Goal: Information Seeking & Learning: Learn about a topic

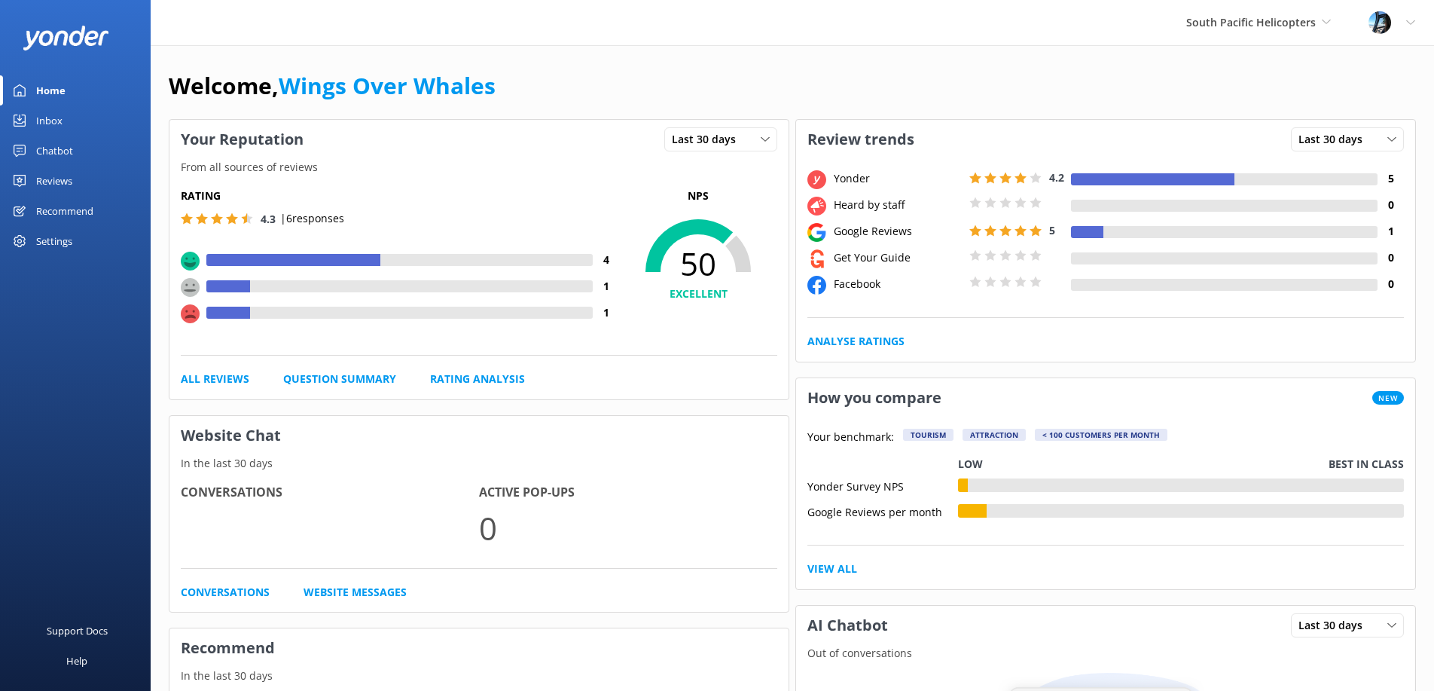
click at [50, 190] on div "Reviews" at bounding box center [54, 181] width 36 height 30
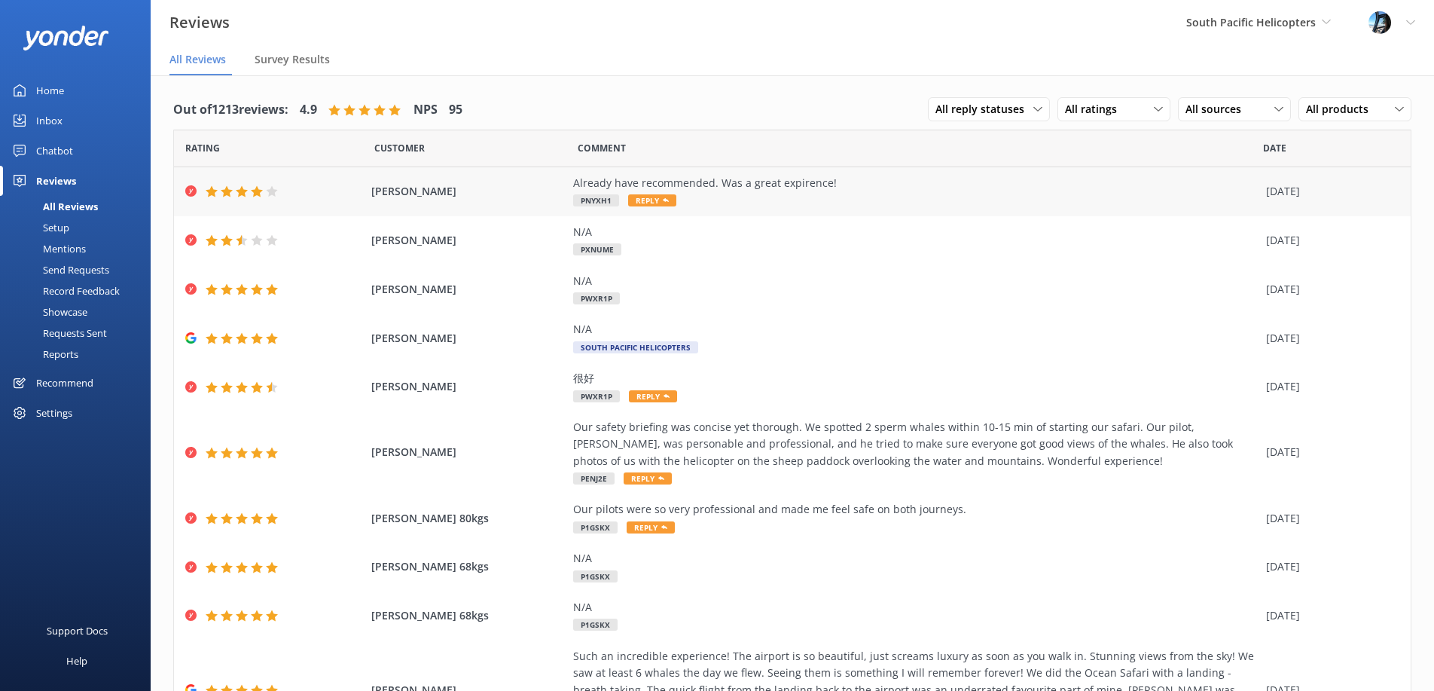
drag, startPoint x: 630, startPoint y: 192, endPoint x: 642, endPoint y: 193, distance: 11.3
click at [631, 192] on div "Already have recommended. Was a great expirence! PNYXH1 Reply" at bounding box center [915, 192] width 685 height 34
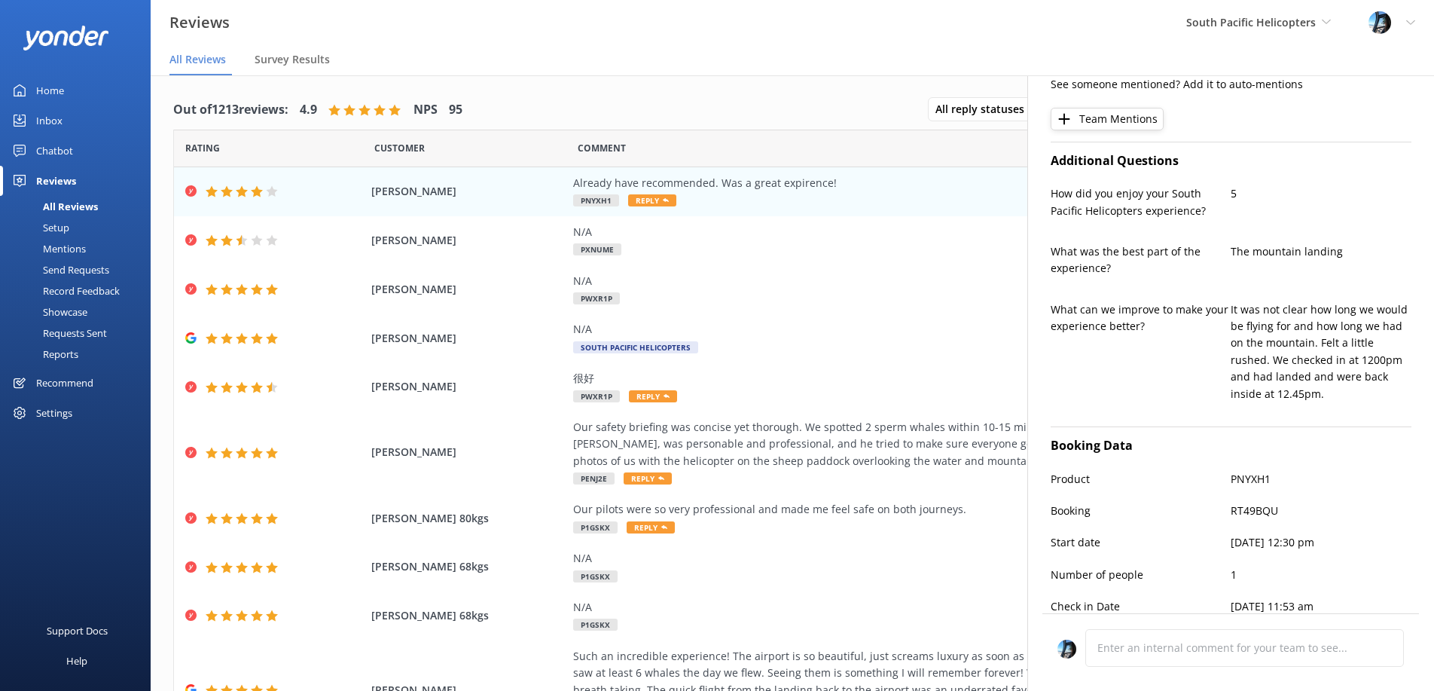
type textarea "Thank you so much for your kind words and recommendation, Teagen! We're delight…"
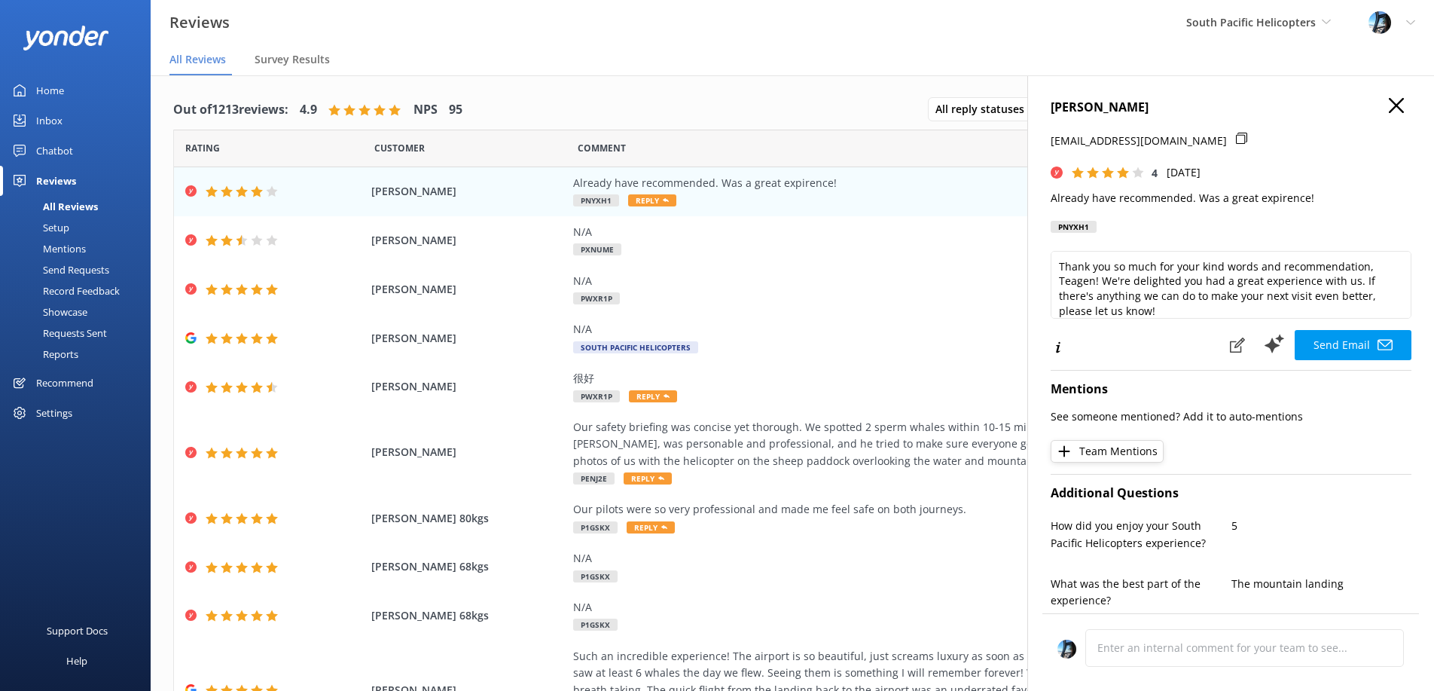
click at [1398, 101] on icon "button" at bounding box center [1396, 105] width 15 height 15
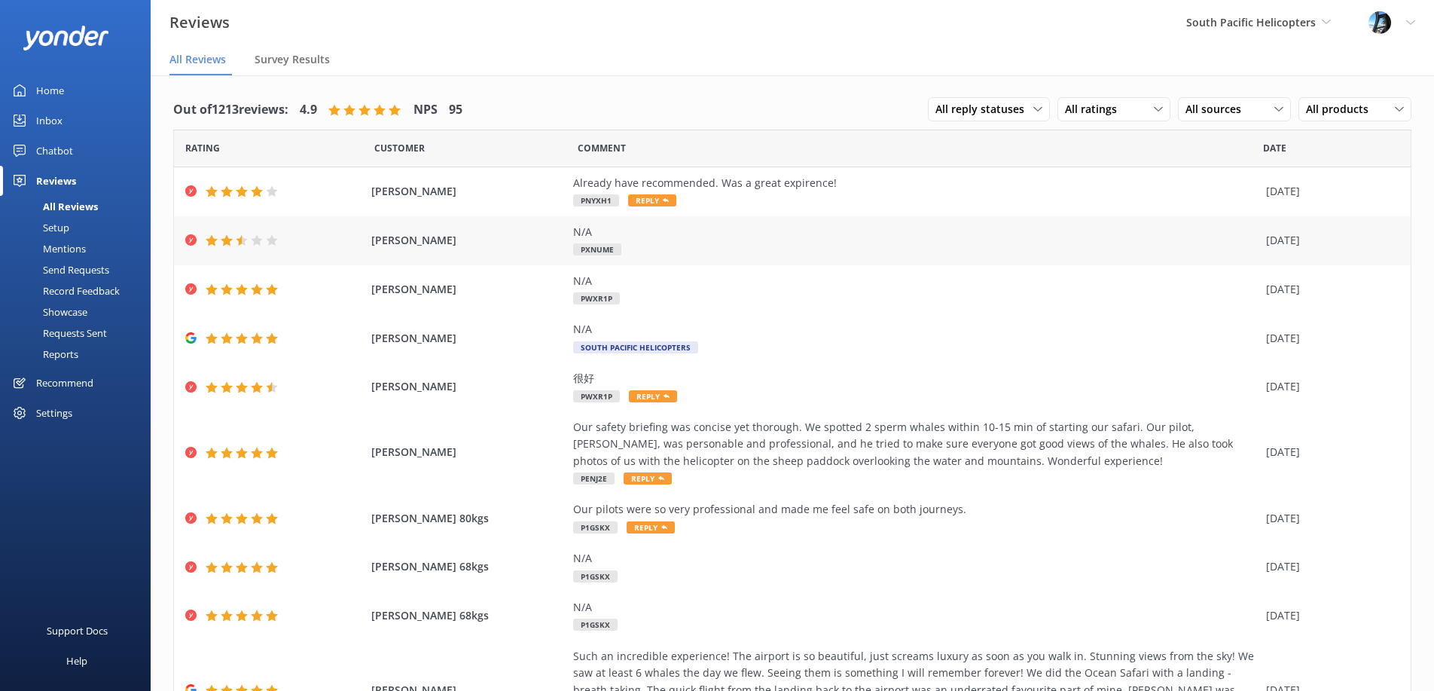
click at [447, 232] on span "[PERSON_NAME]" at bounding box center [468, 240] width 194 height 17
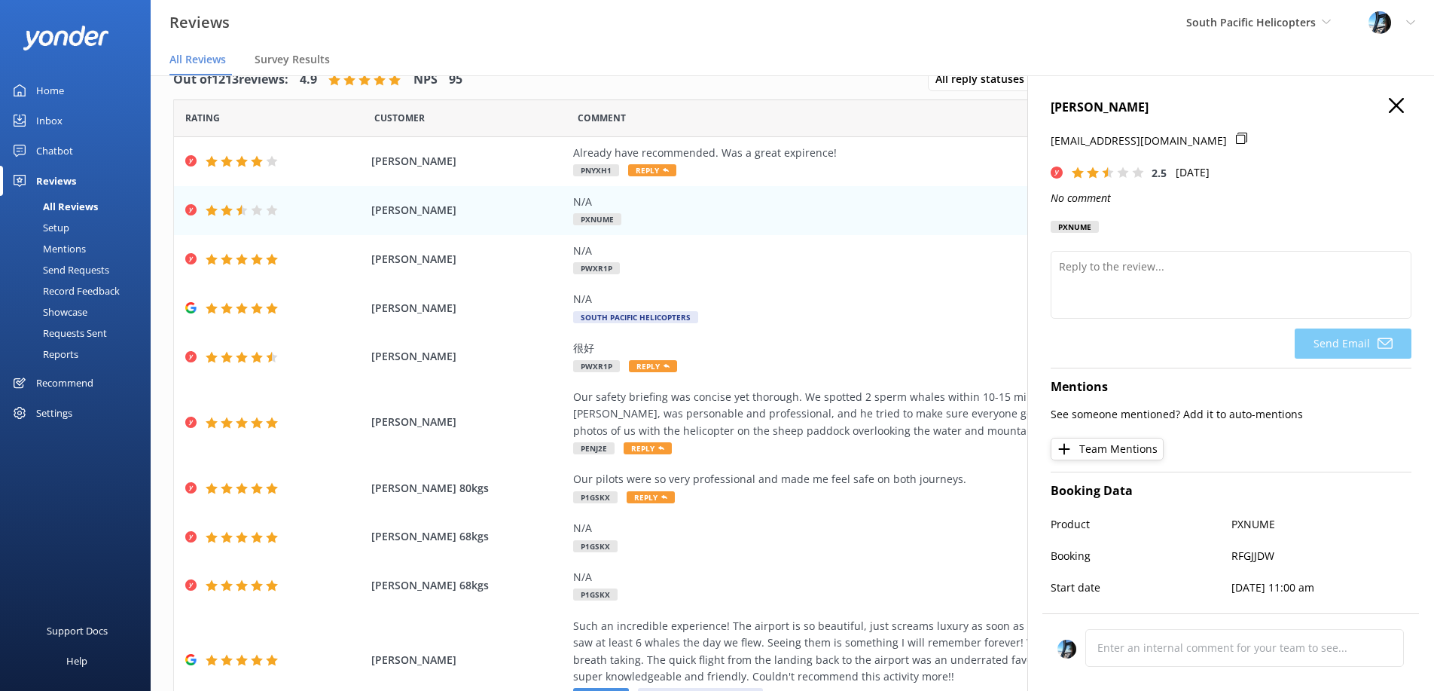
click at [1395, 118] on div "[PERSON_NAME] [EMAIL_ADDRESS][DOMAIN_NAME] 2.5 [DATE] No comment PXNUME" at bounding box center [1231, 170] width 361 height 144
click at [1396, 104] on use "button" at bounding box center [1396, 105] width 15 height 15
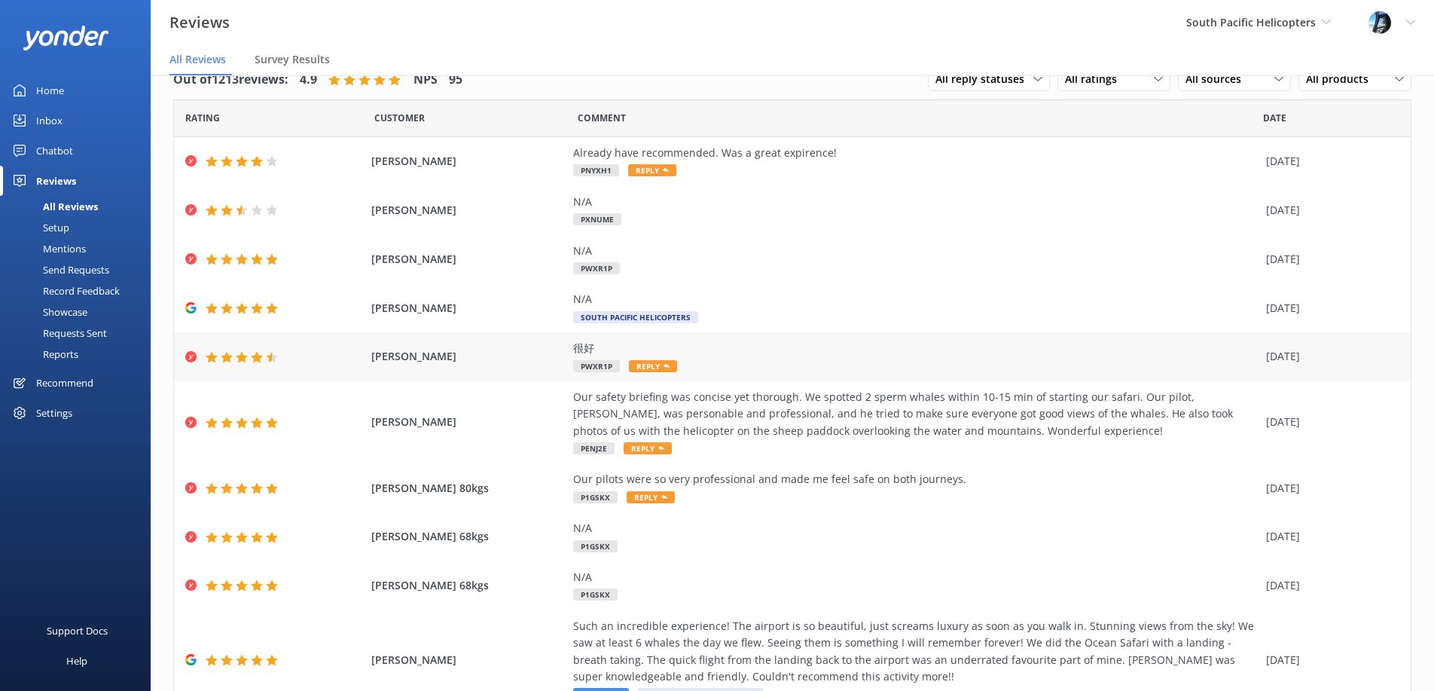
scroll to position [99, 0]
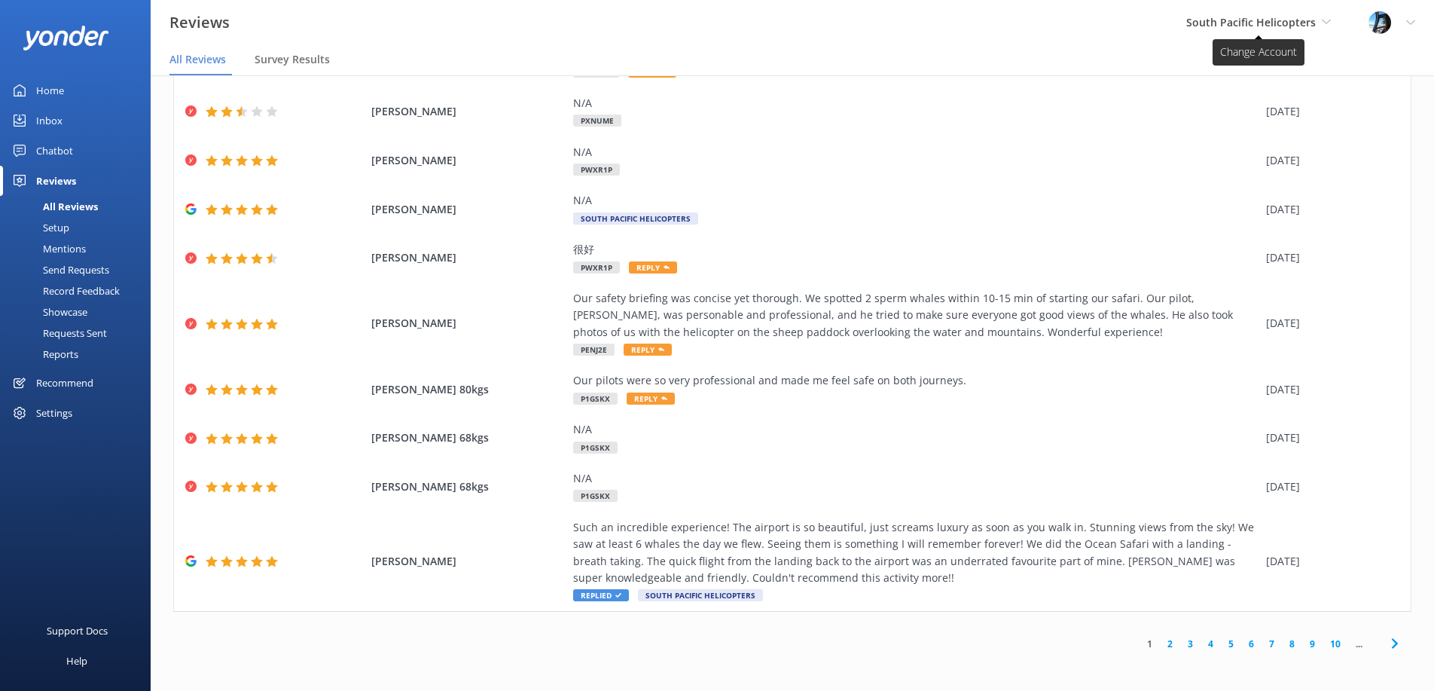
click at [1302, 21] on span "South Pacific Helicopters" at bounding box center [1251, 22] width 130 height 14
click at [1226, 67] on link "Wings over Whales" at bounding box center [1243, 63] width 151 height 36
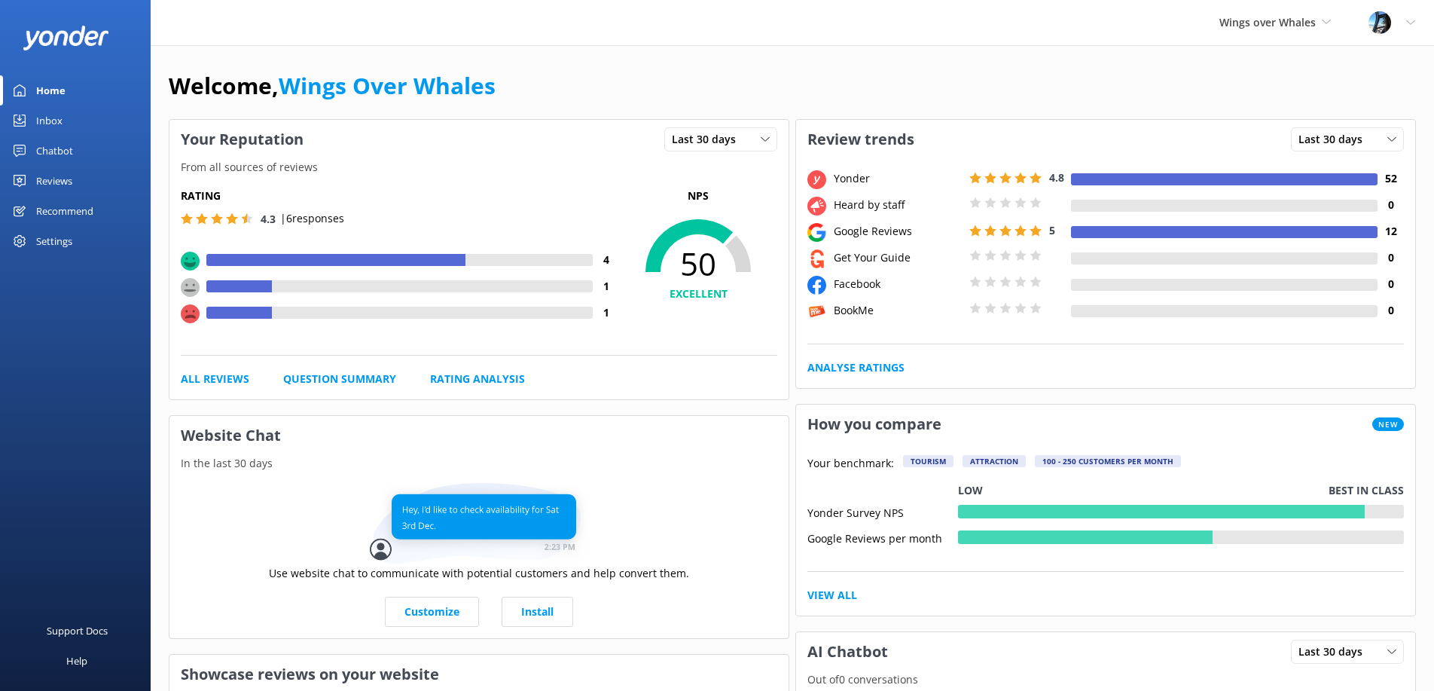
click at [68, 179] on div "Reviews" at bounding box center [54, 181] width 36 height 30
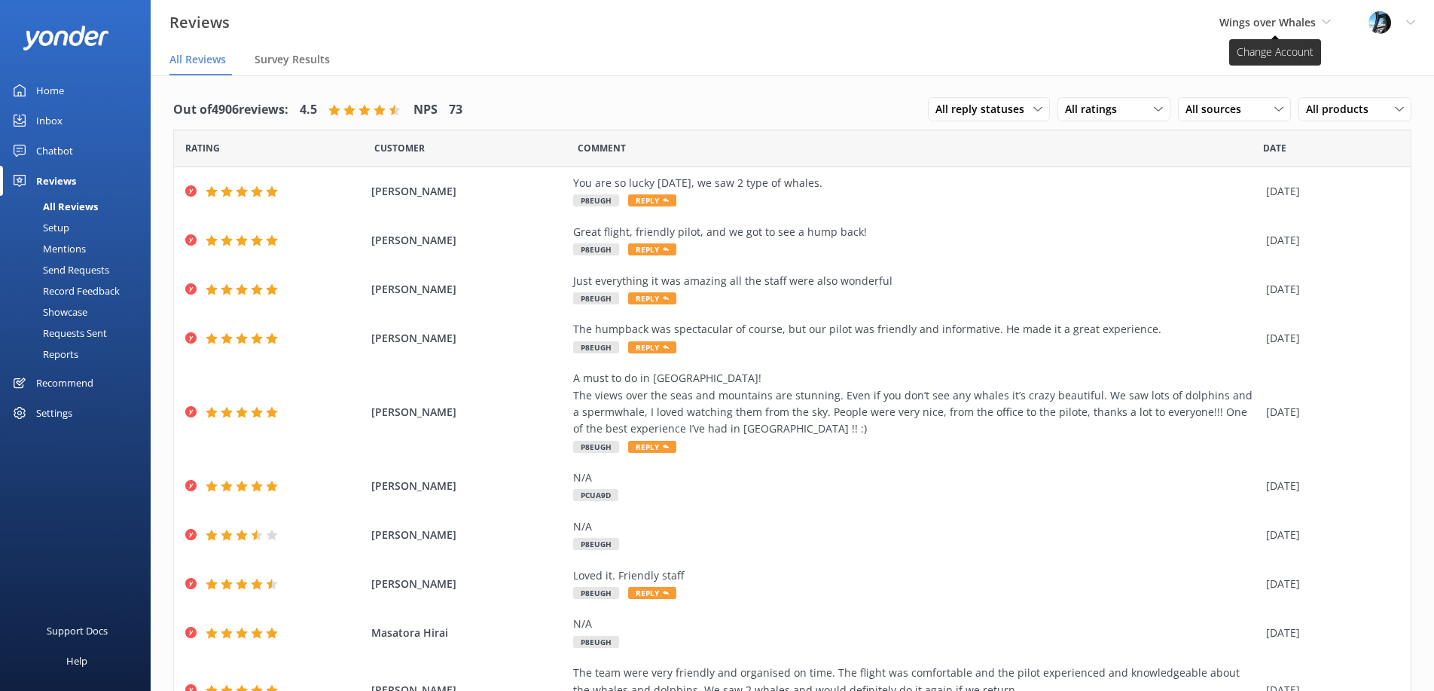
click at [1275, 15] on span "Wings over Whales" at bounding box center [1268, 22] width 96 height 14
click at [1229, 96] on link "South Pacific Helicopters" at bounding box center [1276, 99] width 151 height 36
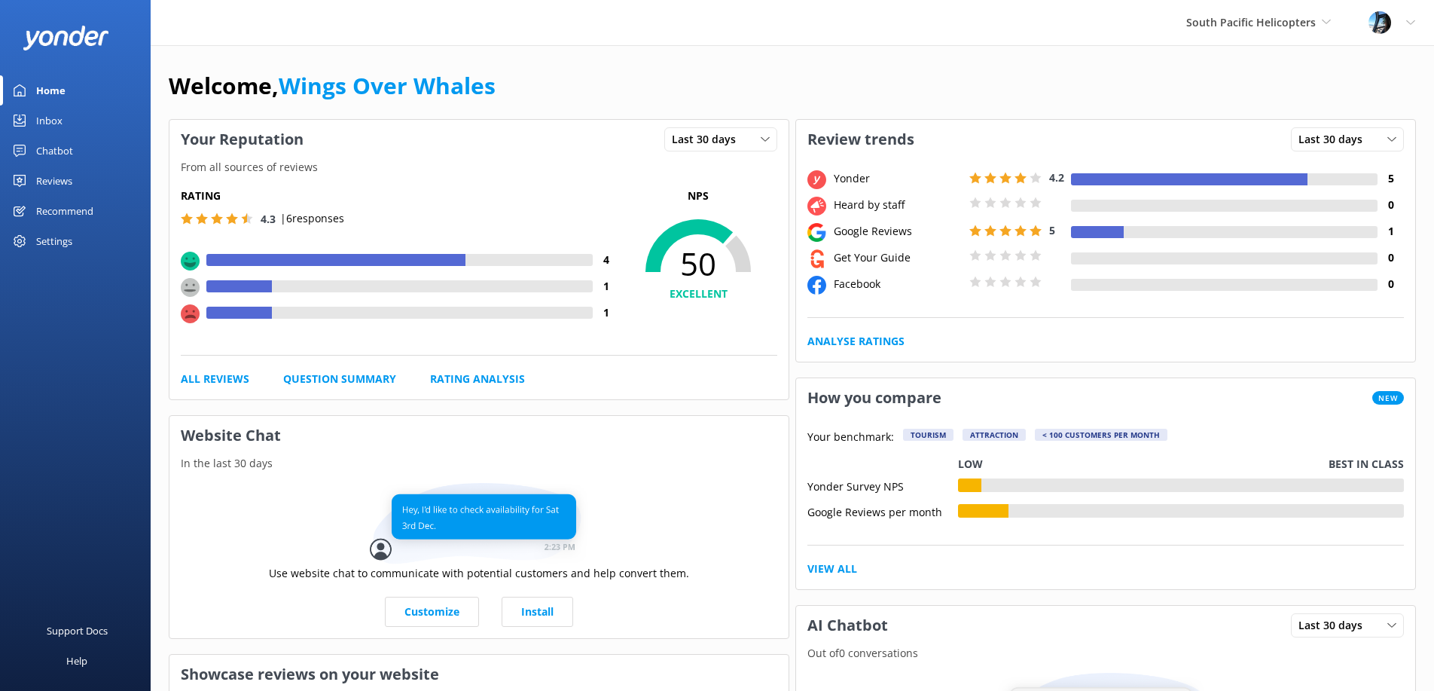
click at [52, 188] on div "Reviews" at bounding box center [54, 181] width 36 height 30
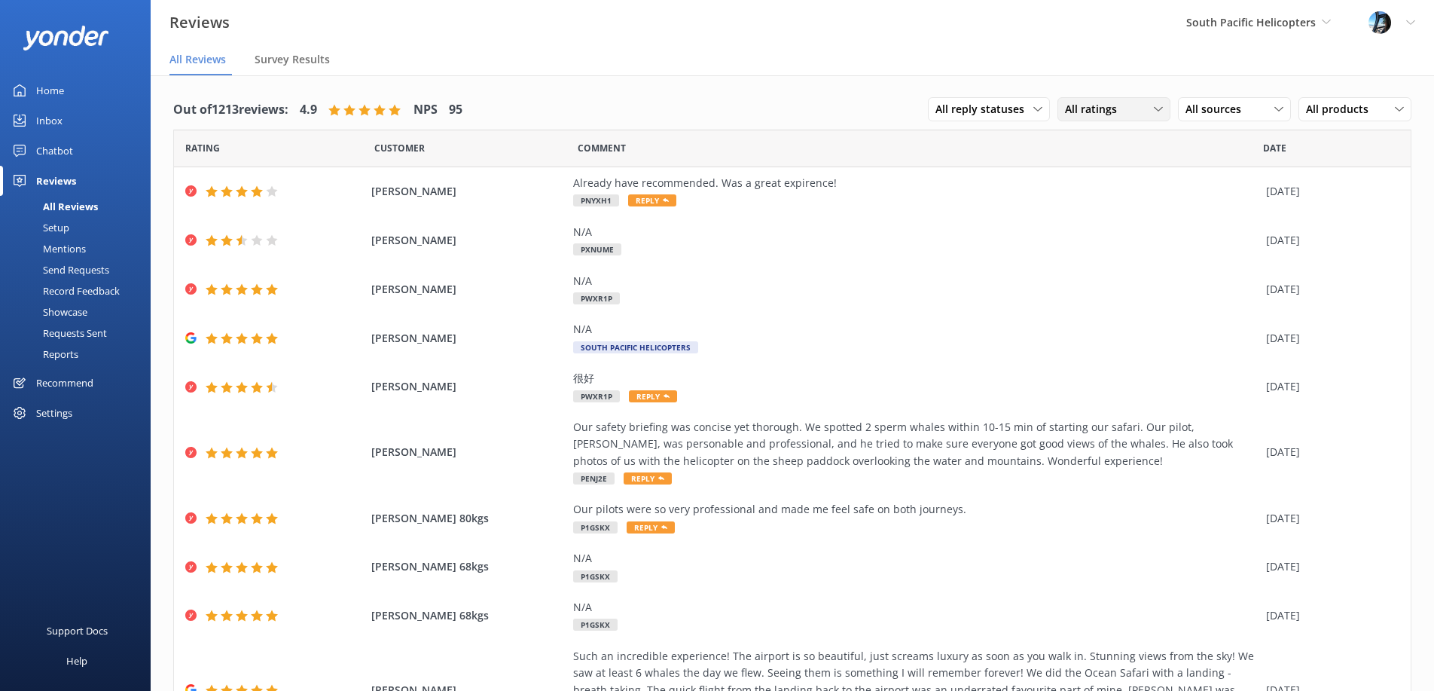
click at [1137, 110] on div "All ratings" at bounding box center [1113, 109] width 105 height 17
click at [1137, 111] on div "All ratings" at bounding box center [1113, 109] width 105 height 17
click at [1020, 110] on span "All reply statuses" at bounding box center [985, 109] width 98 height 17
click at [1015, 111] on span "All reply statuses" at bounding box center [985, 109] width 98 height 17
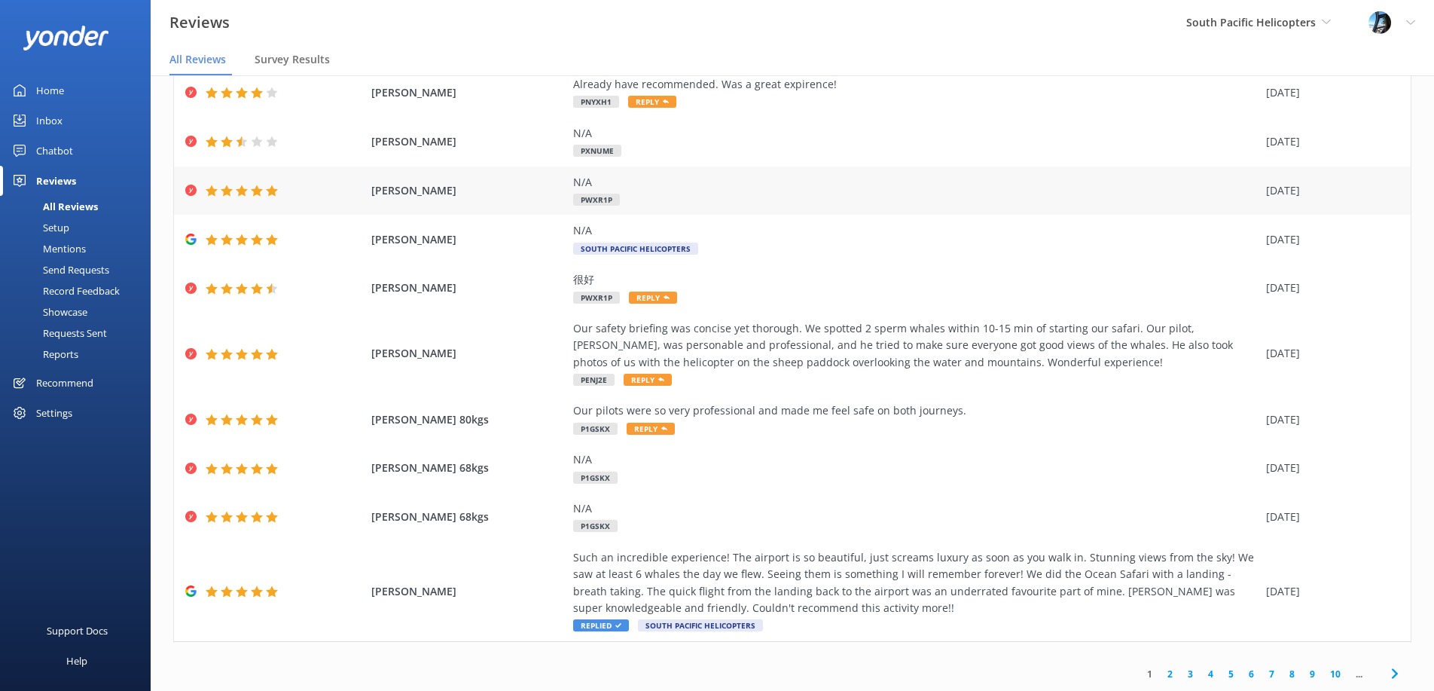
scroll to position [30, 0]
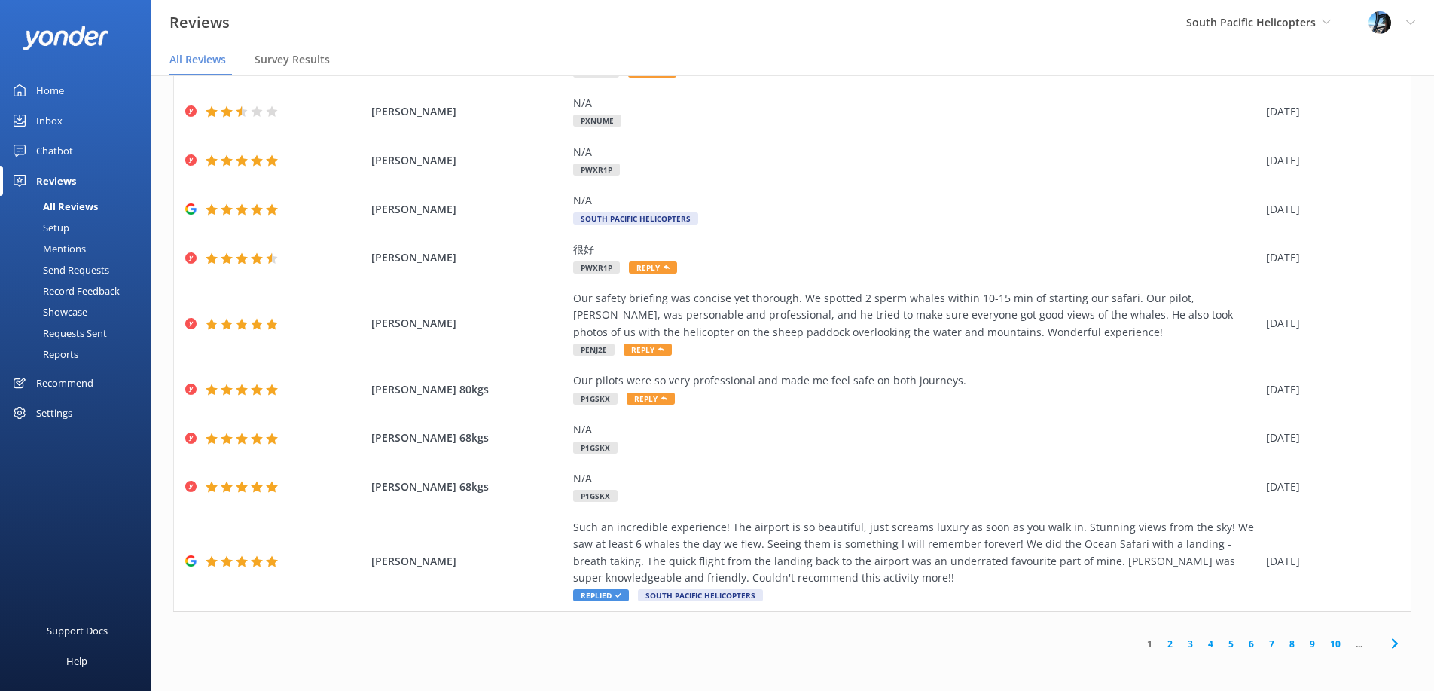
click at [1168, 641] on link "2" at bounding box center [1170, 644] width 20 height 14
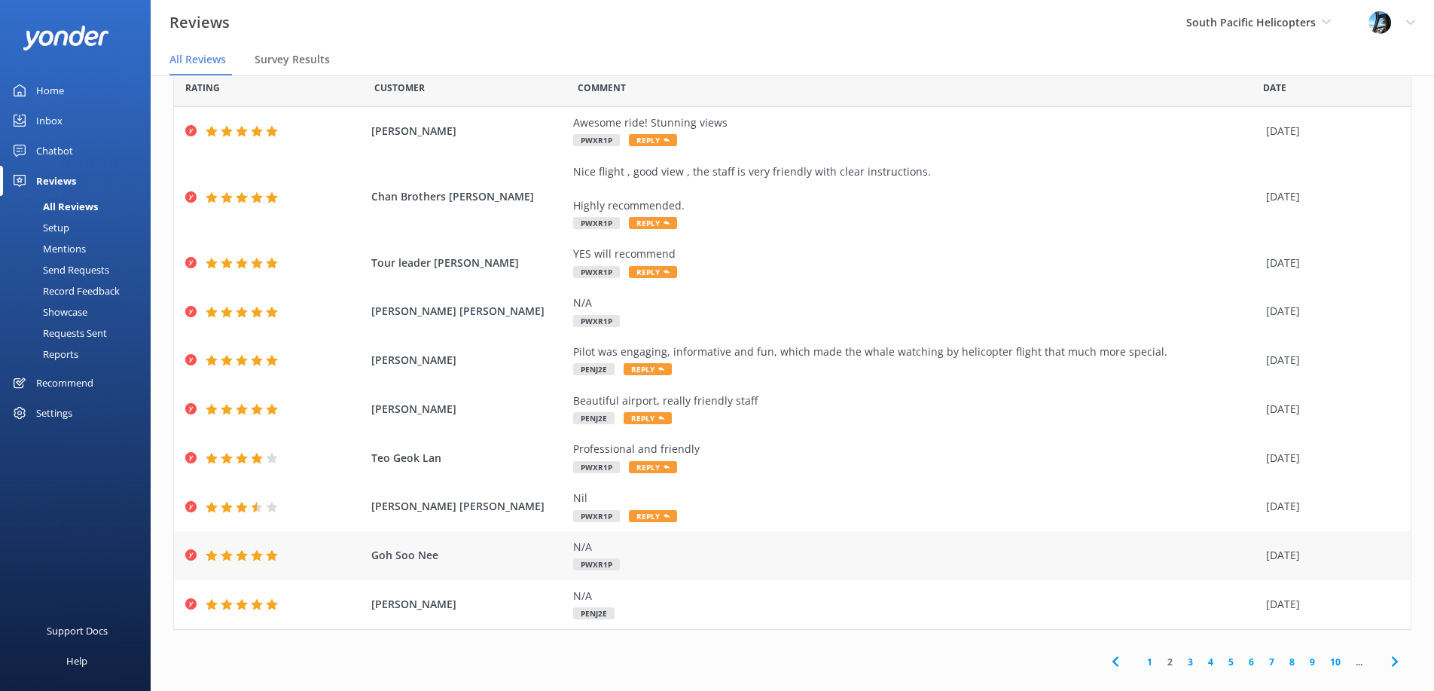
scroll to position [48, 0]
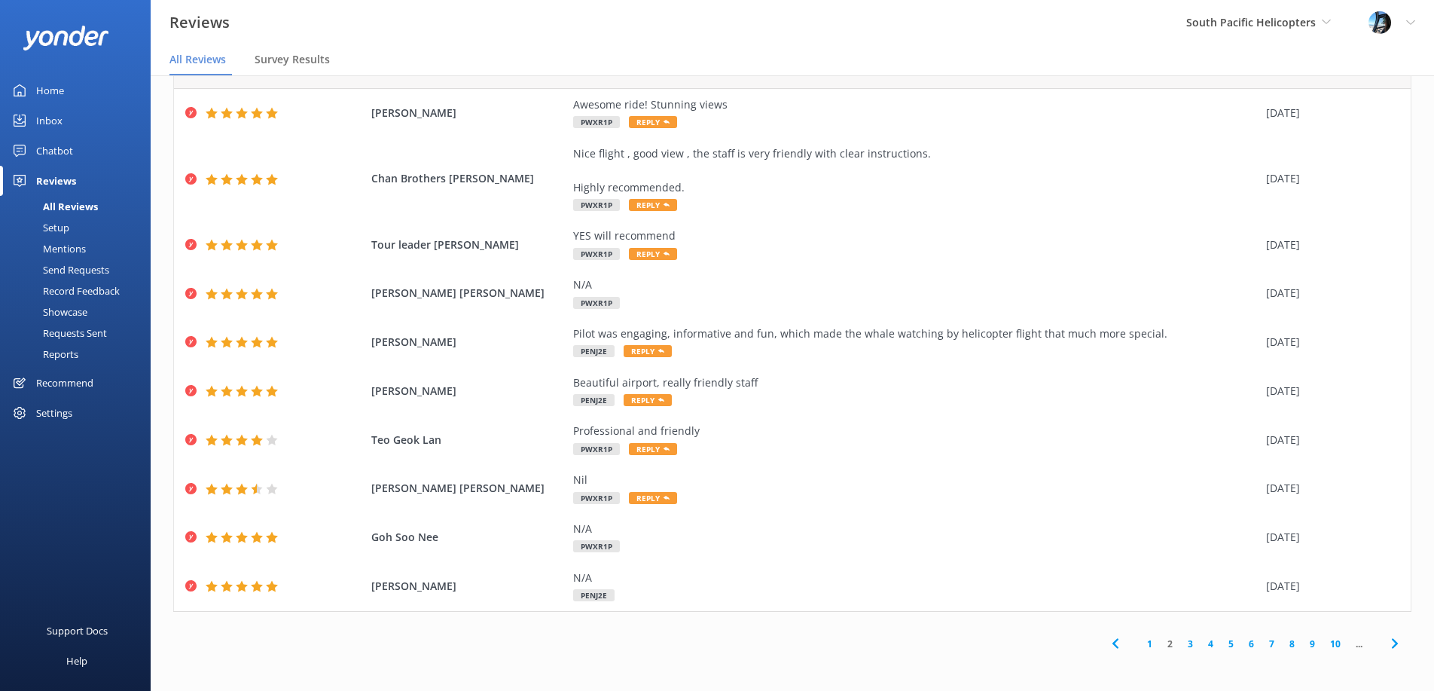
click at [1191, 642] on link "3" at bounding box center [1190, 644] width 20 height 14
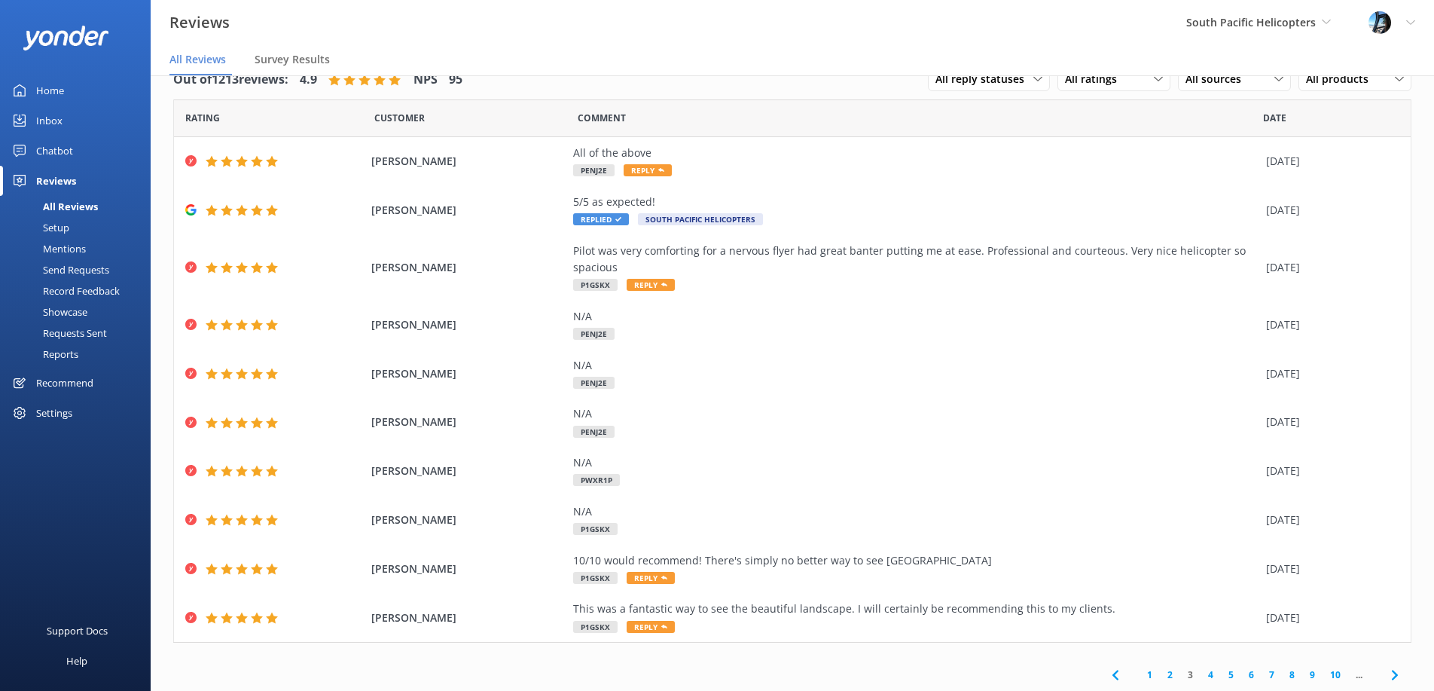
click at [1210, 671] on link "4" at bounding box center [1211, 674] width 20 height 14
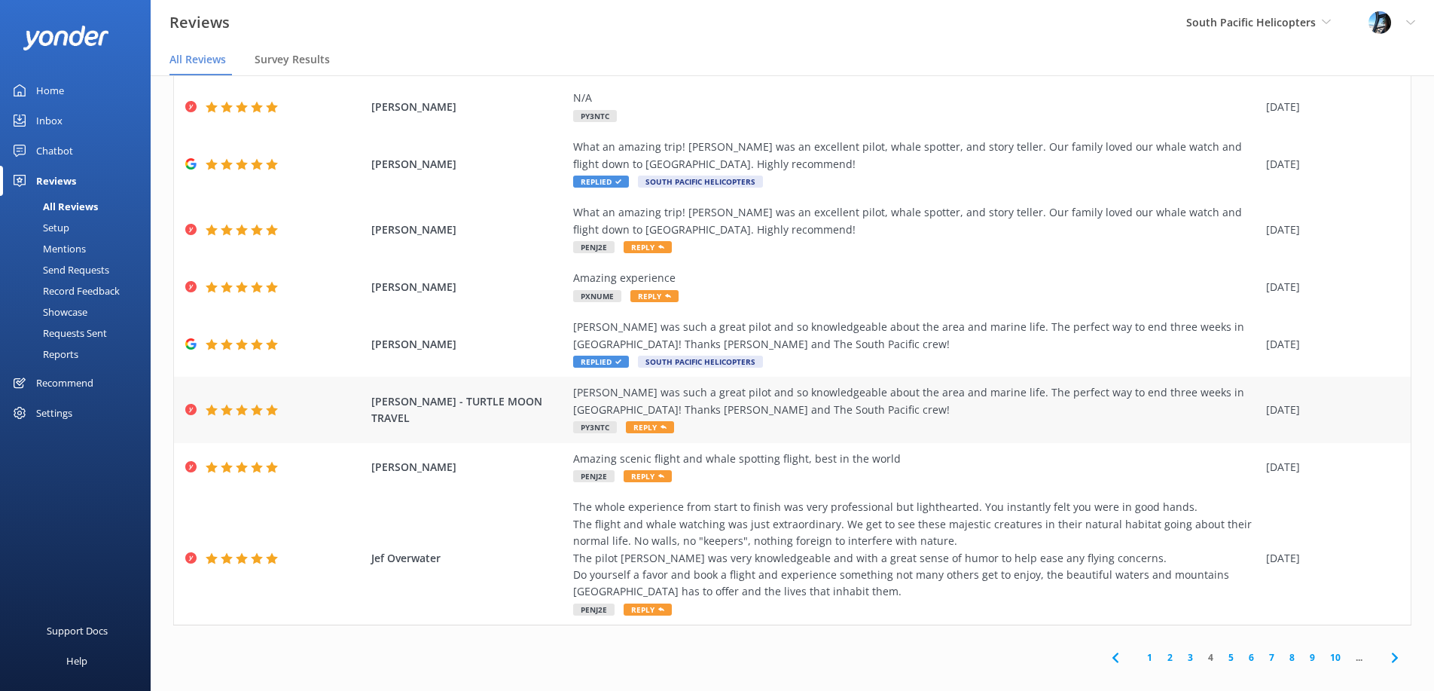
scroll to position [200, 0]
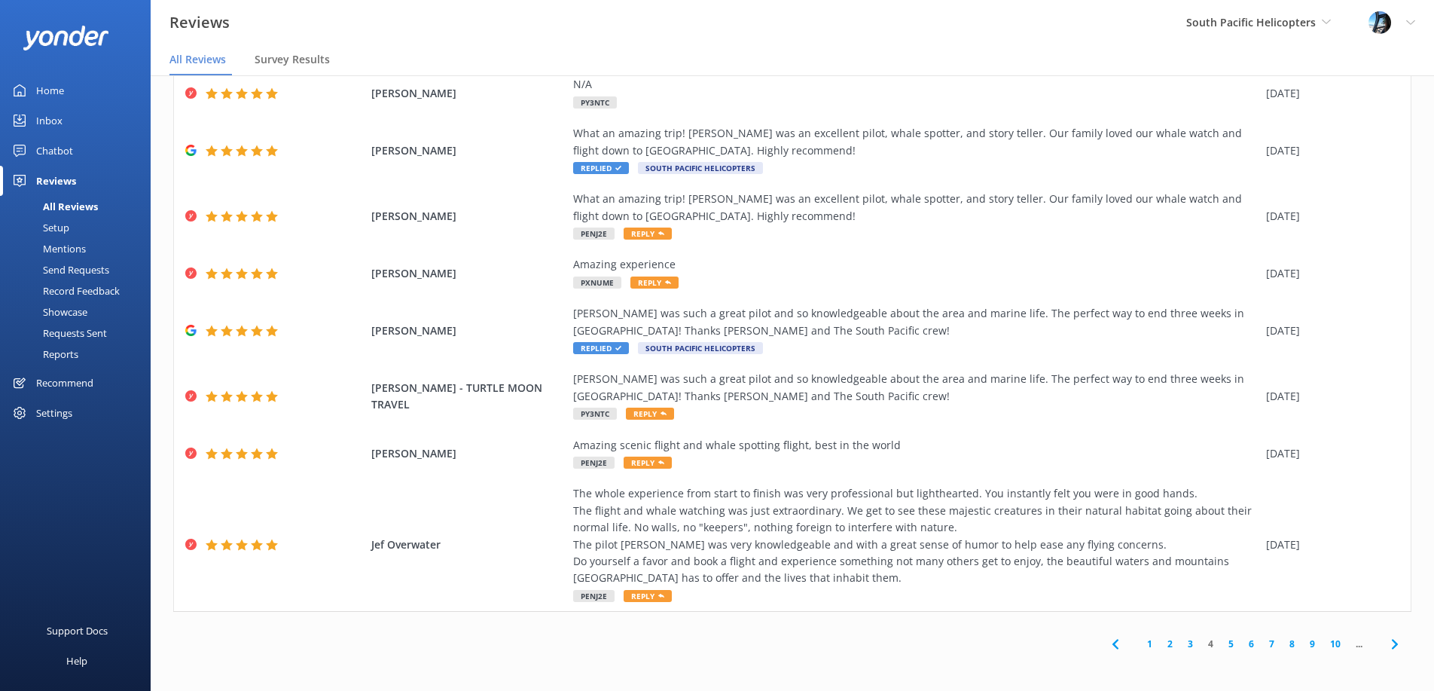
drag, startPoint x: 1230, startPoint y: 642, endPoint x: 1211, endPoint y: 638, distance: 19.2
click at [1230, 642] on link "5" at bounding box center [1231, 644] width 20 height 14
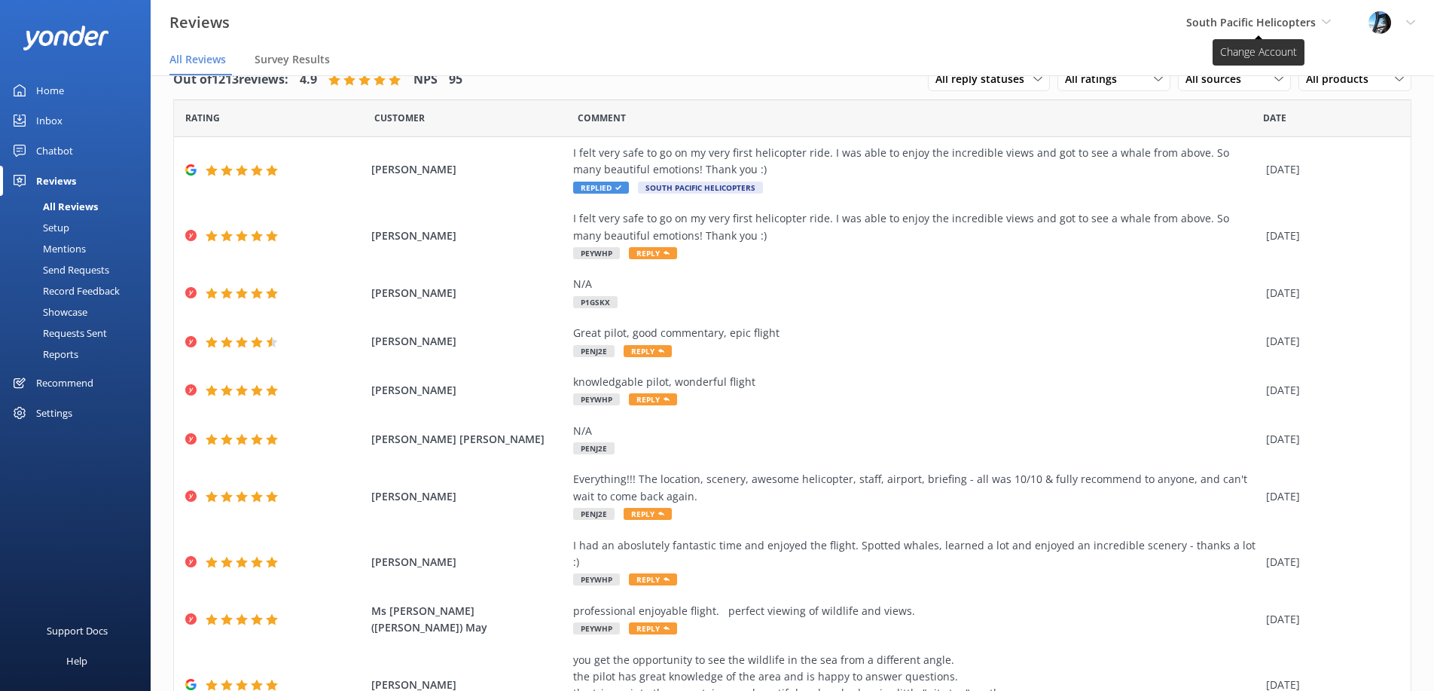
click at [1268, 28] on span "South Pacific Helicopters" at bounding box center [1251, 22] width 130 height 14
click at [1210, 63] on link "Wings over Whales" at bounding box center [1243, 63] width 151 height 36
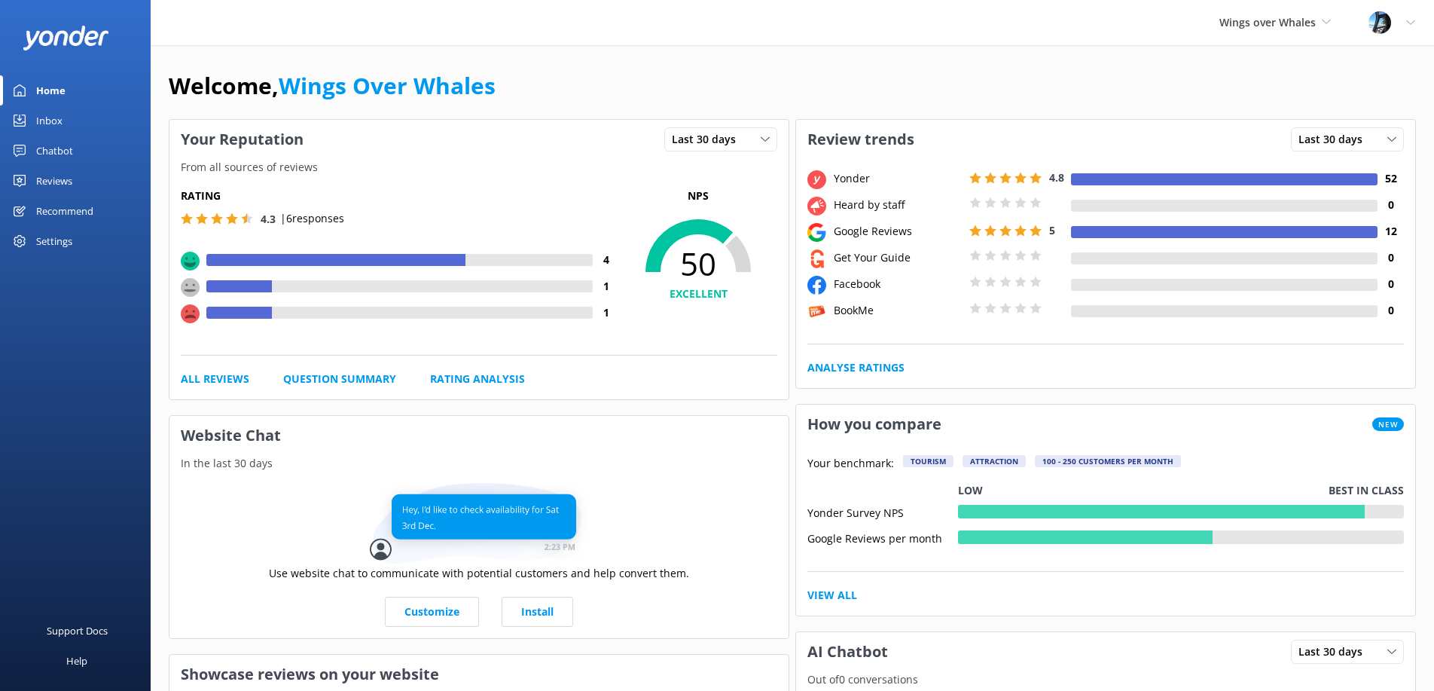
click at [62, 176] on div "Reviews" at bounding box center [54, 181] width 36 height 30
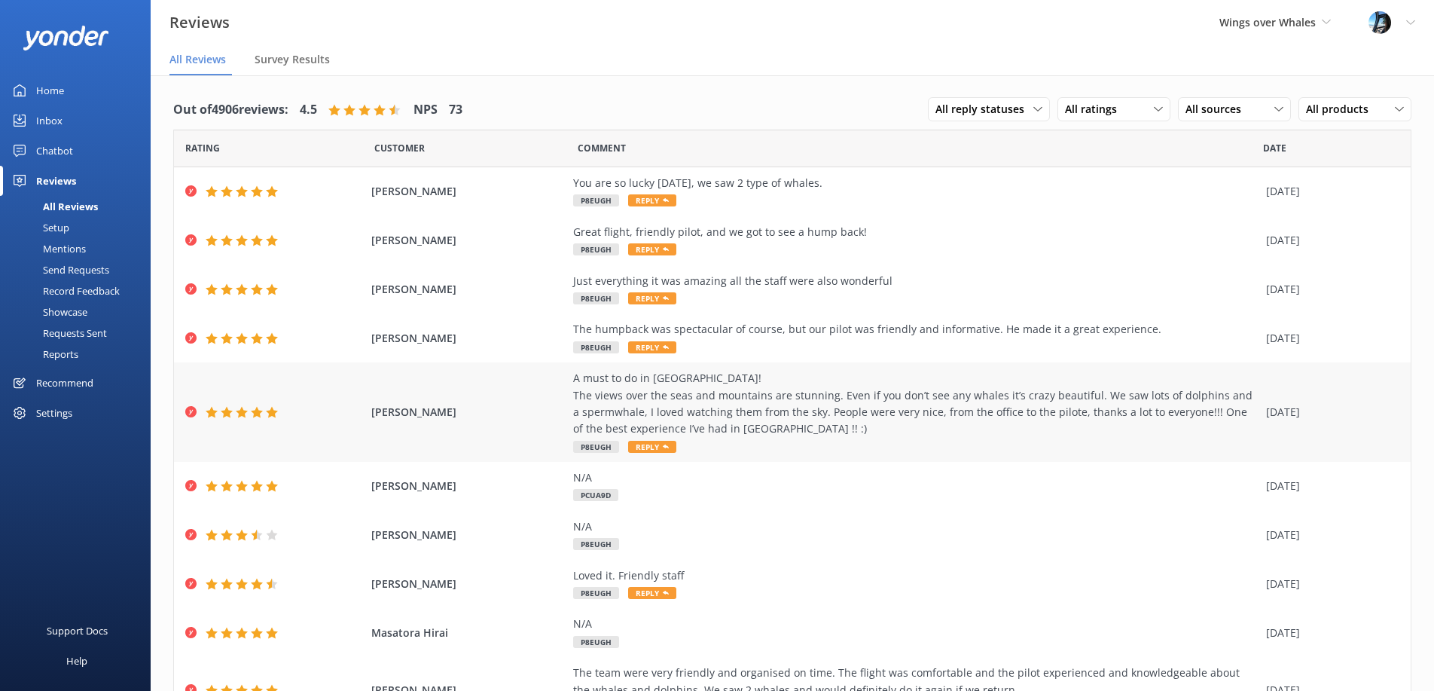
scroll to position [81, 0]
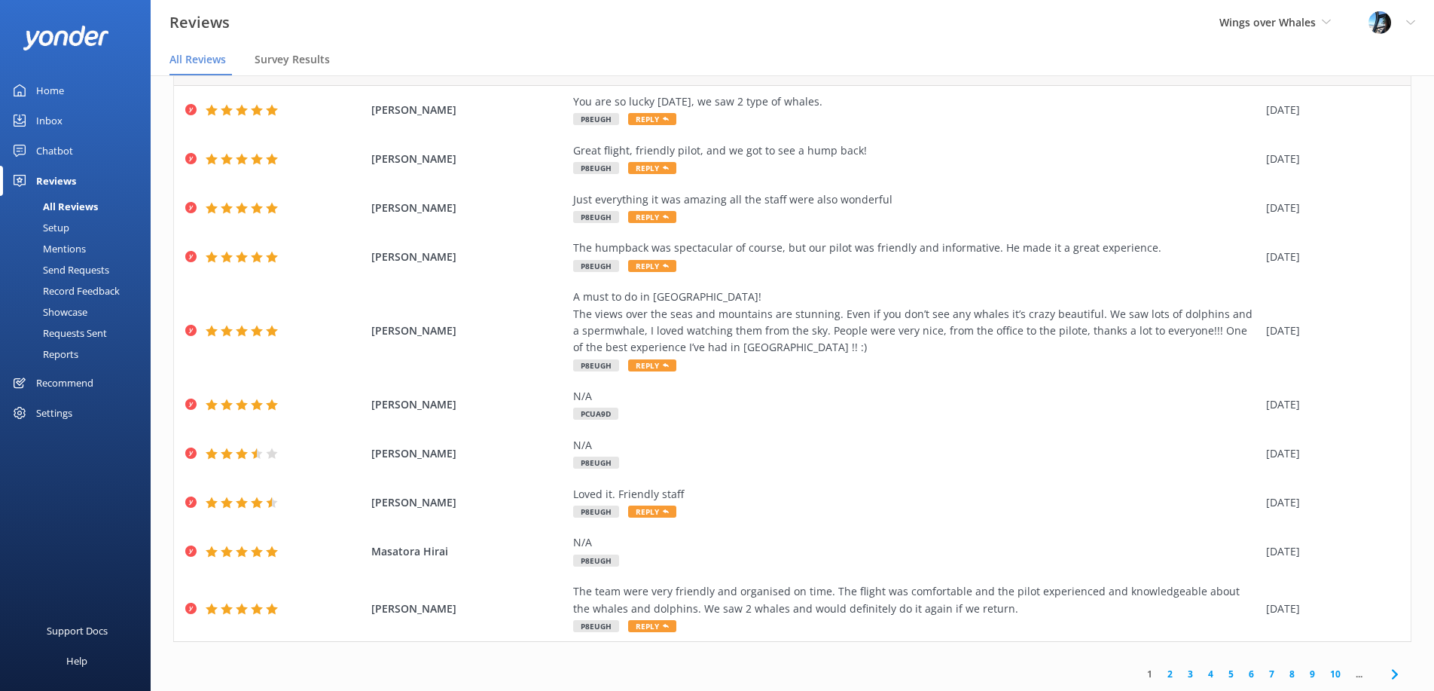
click at [1232, 670] on link "5" at bounding box center [1231, 674] width 20 height 14
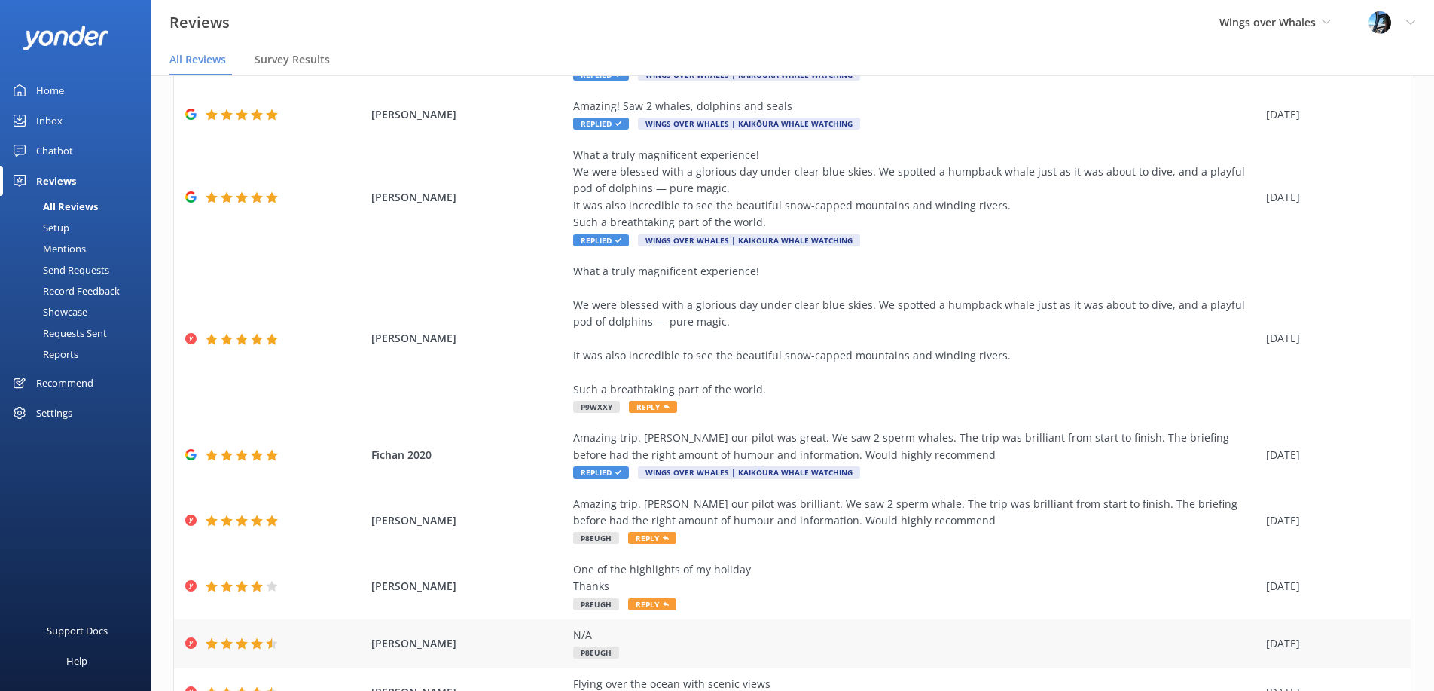
scroll to position [267, 0]
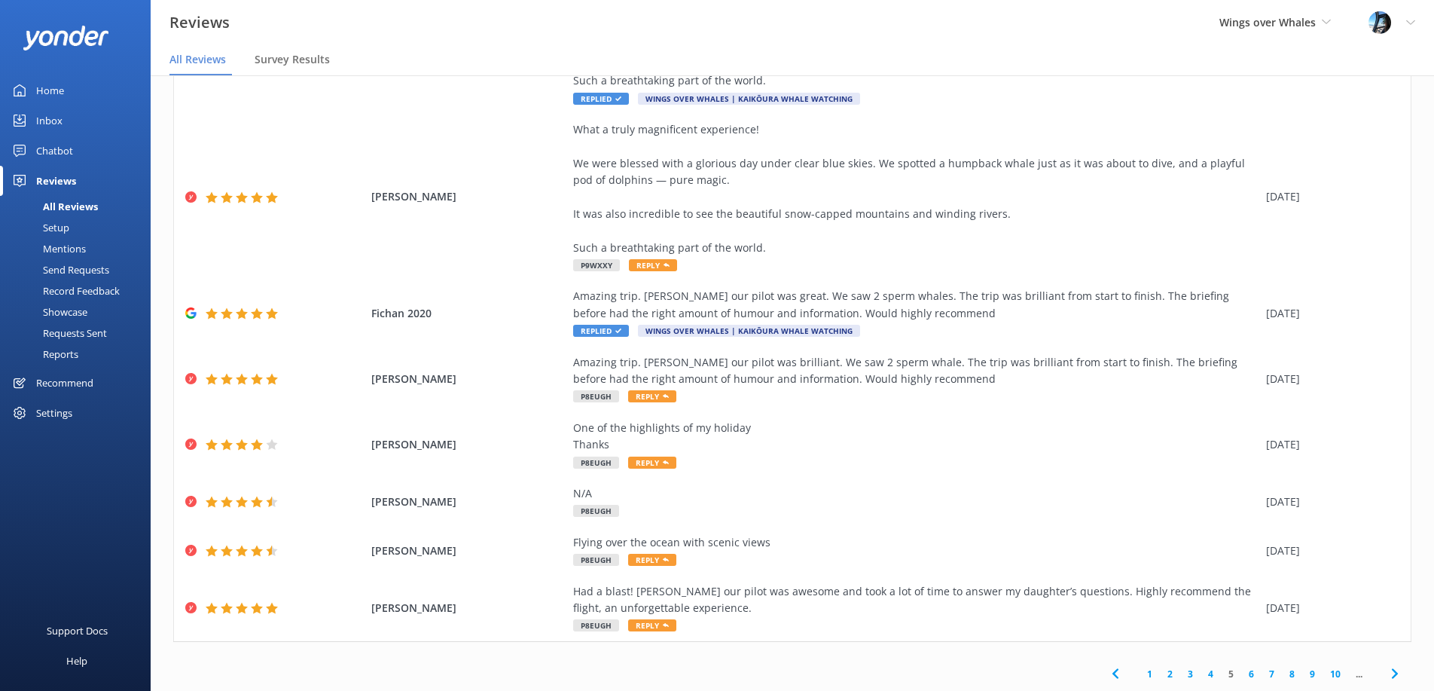
click at [65, 246] on div "Mentions" at bounding box center [47, 248] width 77 height 21
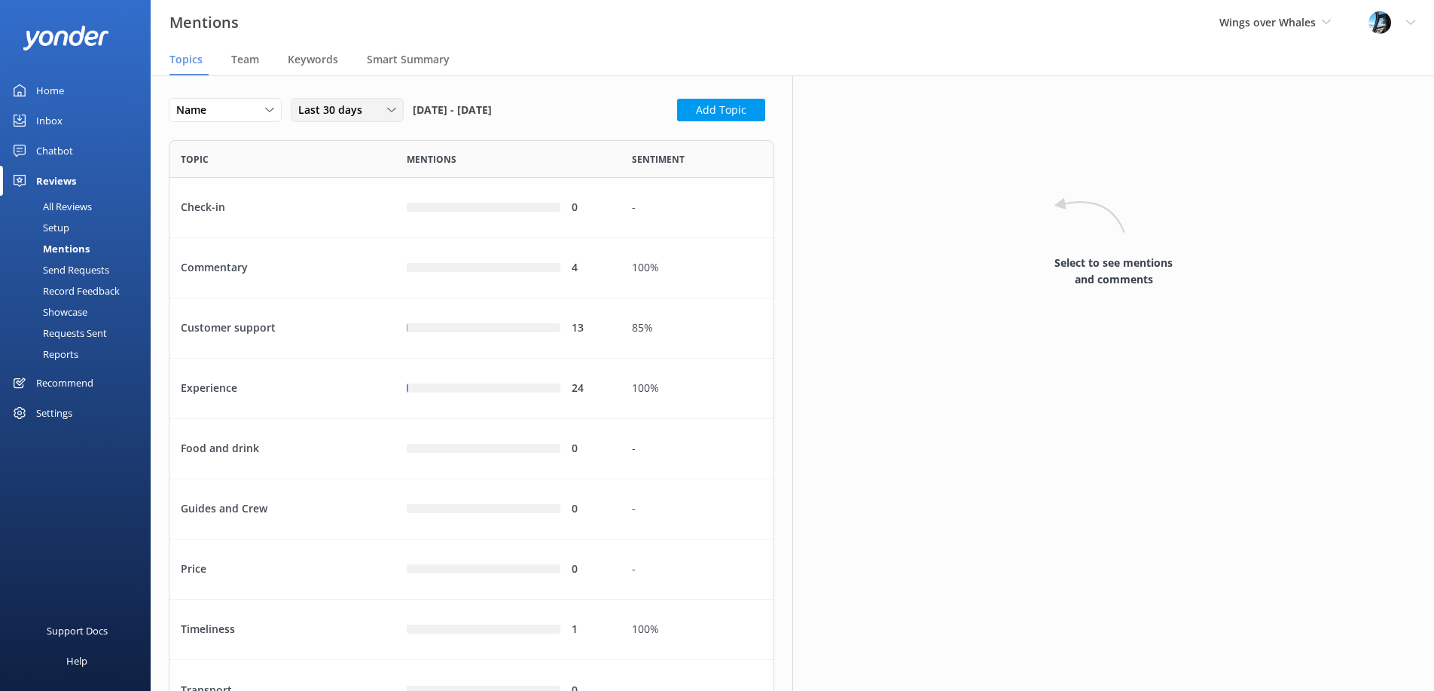
scroll to position [581, 606]
click at [231, 55] on span "Team" at bounding box center [245, 59] width 28 height 15
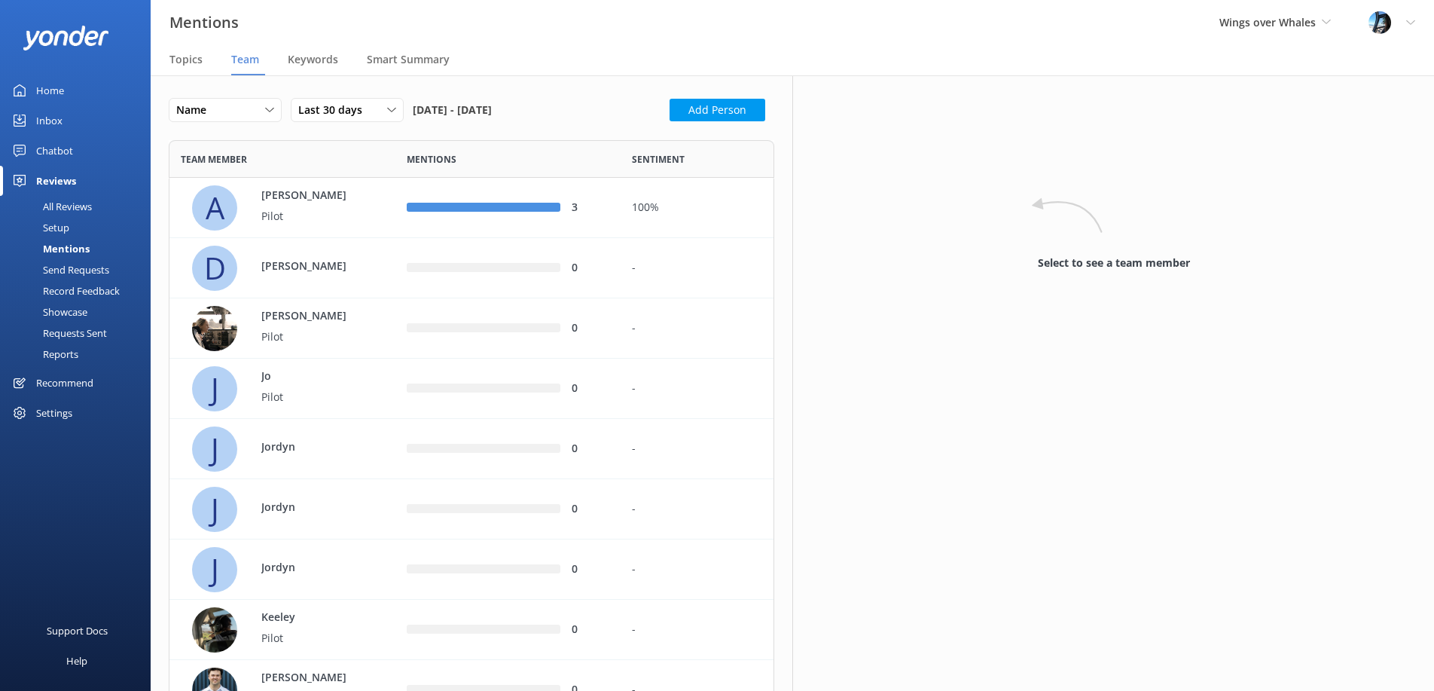
click at [53, 99] on div "Home" at bounding box center [50, 90] width 28 height 30
